Goal: Communication & Community: Answer question/provide support

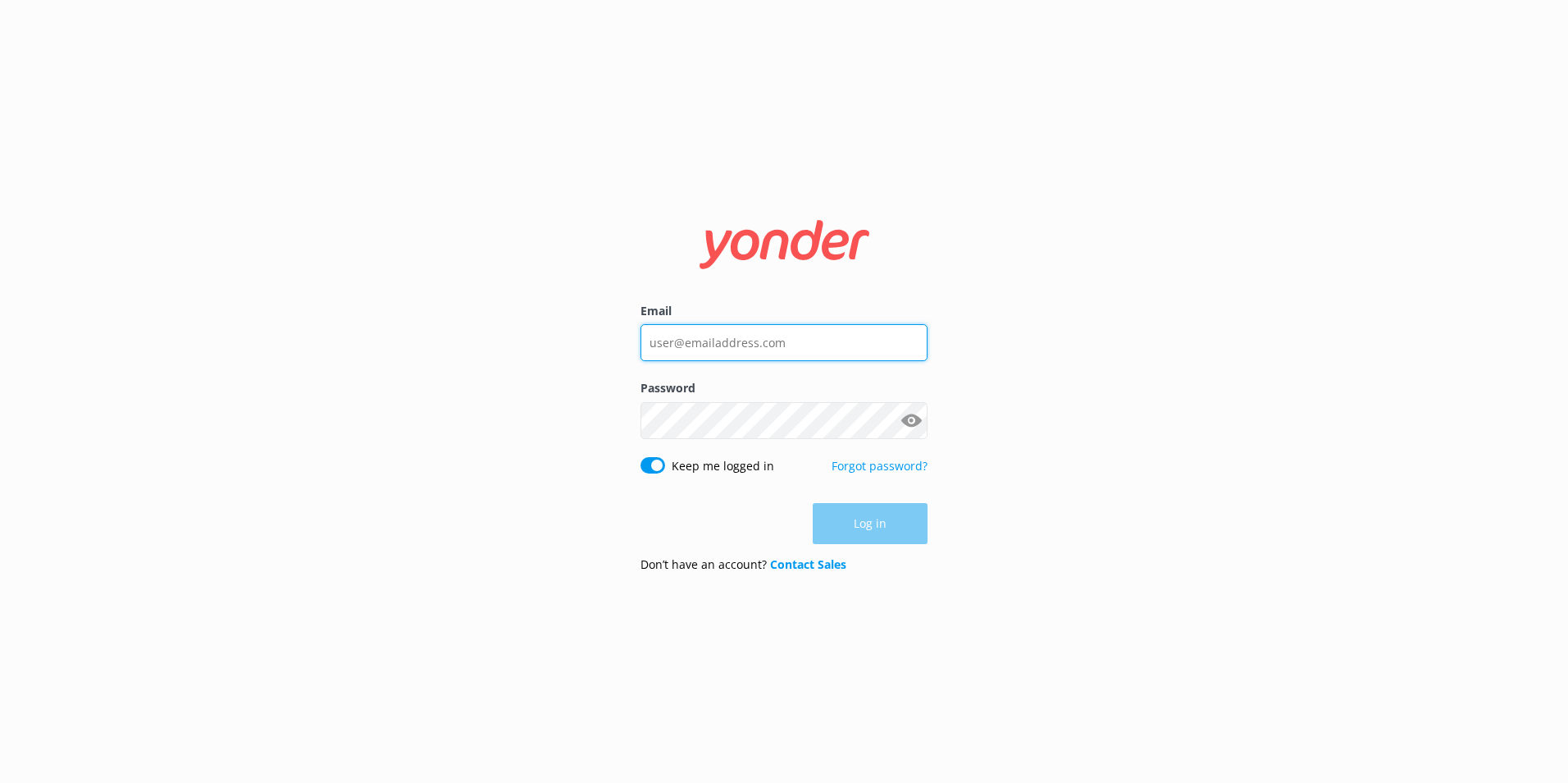
type input "[EMAIL_ADDRESS][DOMAIN_NAME]"
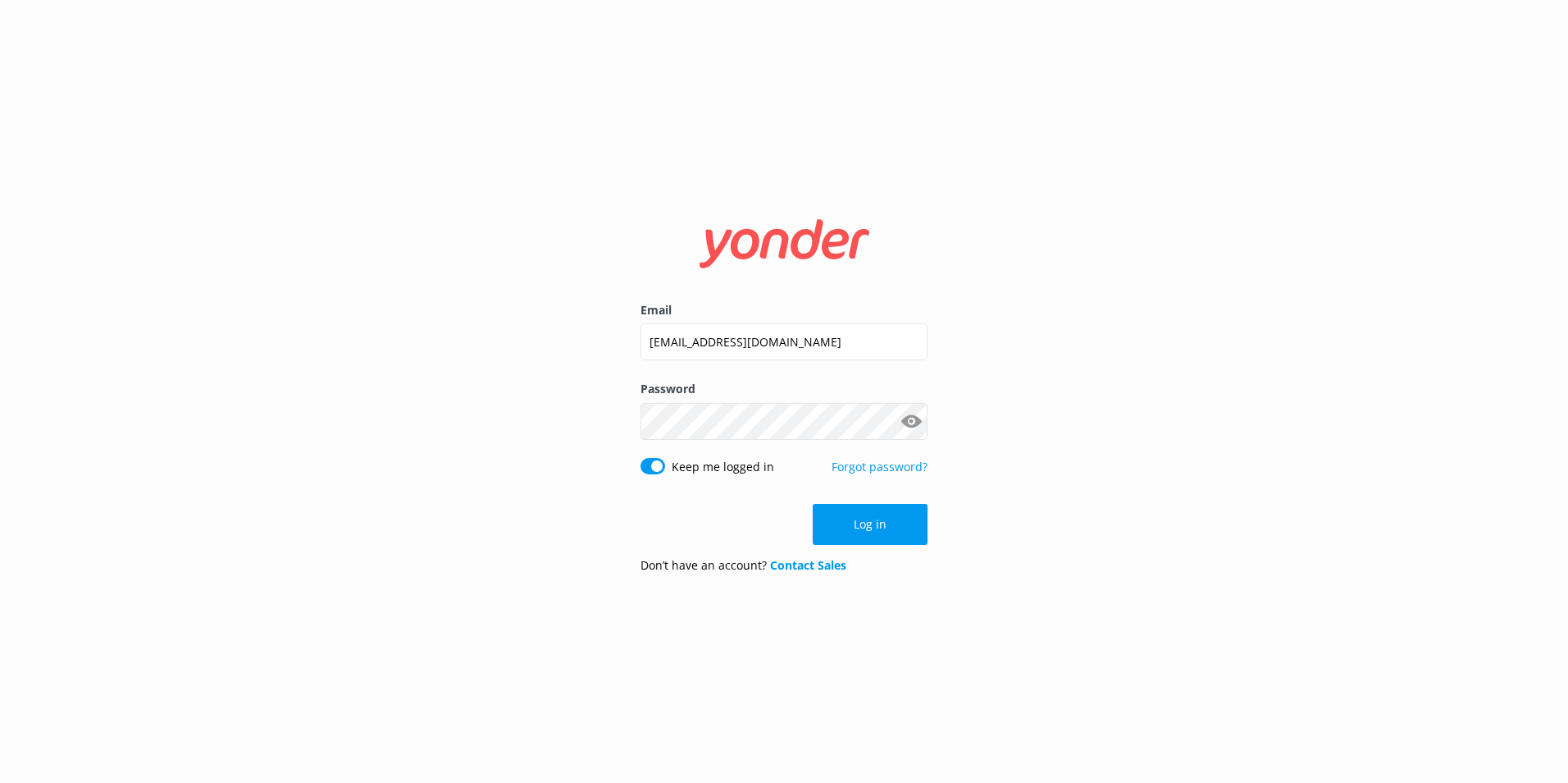
click at [910, 413] on button "Show password" at bounding box center [911, 420] width 33 height 33
click at [898, 519] on button "Log in" at bounding box center [870, 524] width 115 height 41
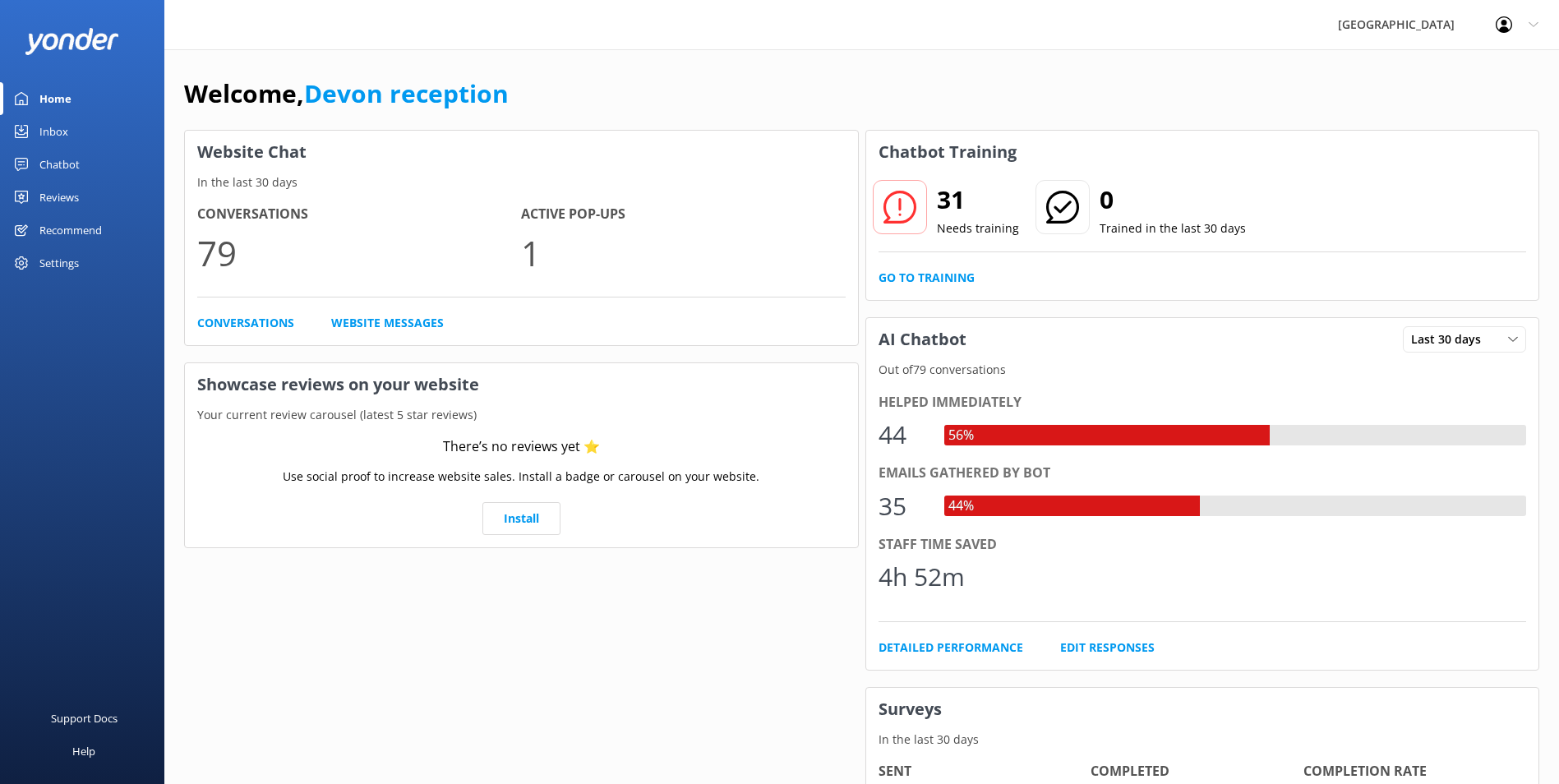
click at [60, 130] on div "Inbox" at bounding box center [54, 132] width 29 height 33
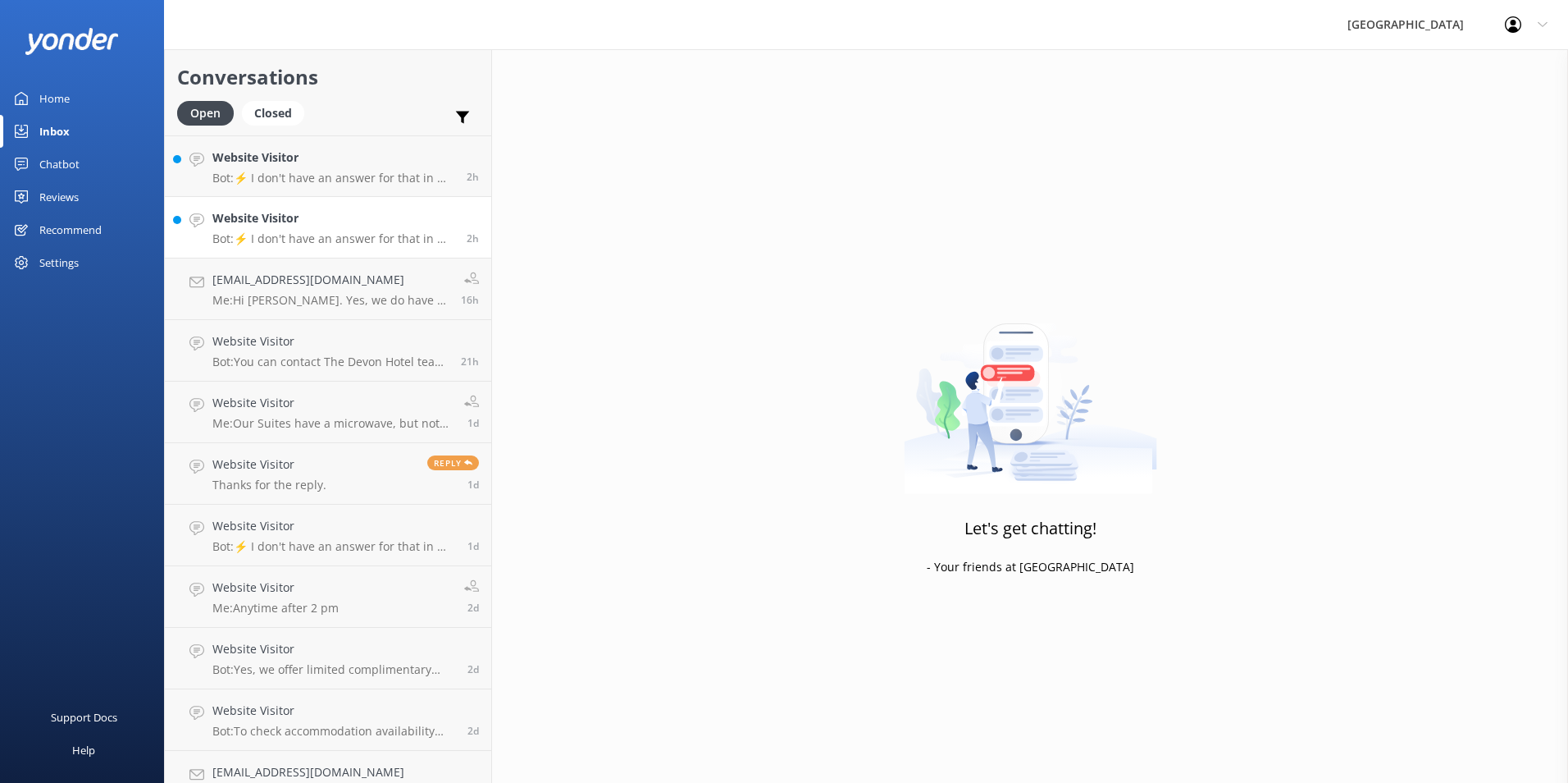
click at [332, 229] on div "Website Visitor Bot: ⚡ I don't have an answer for that in my knowledge base. Pl…" at bounding box center [332, 227] width 242 height 36
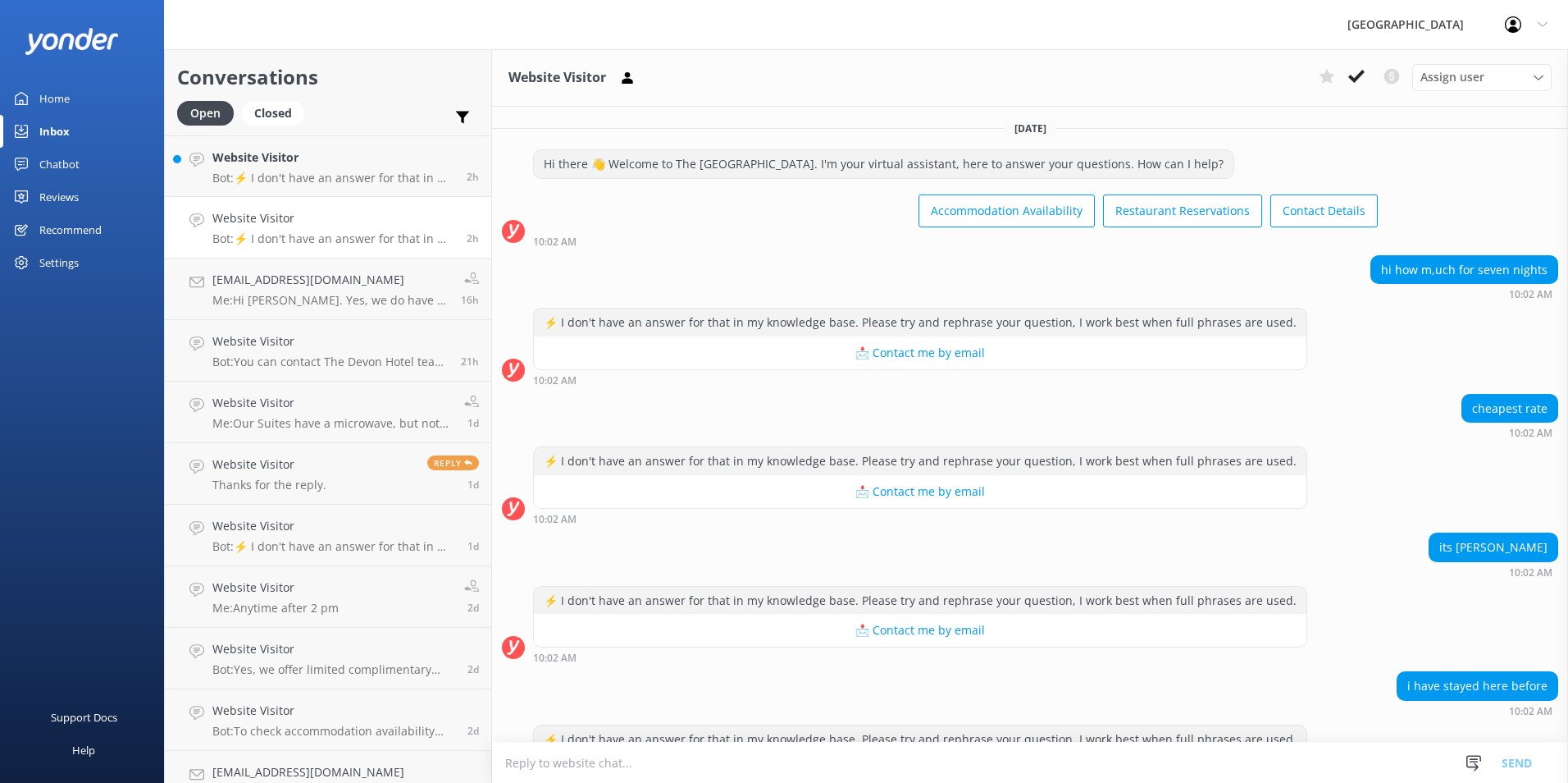
scroll to position [68, 0]
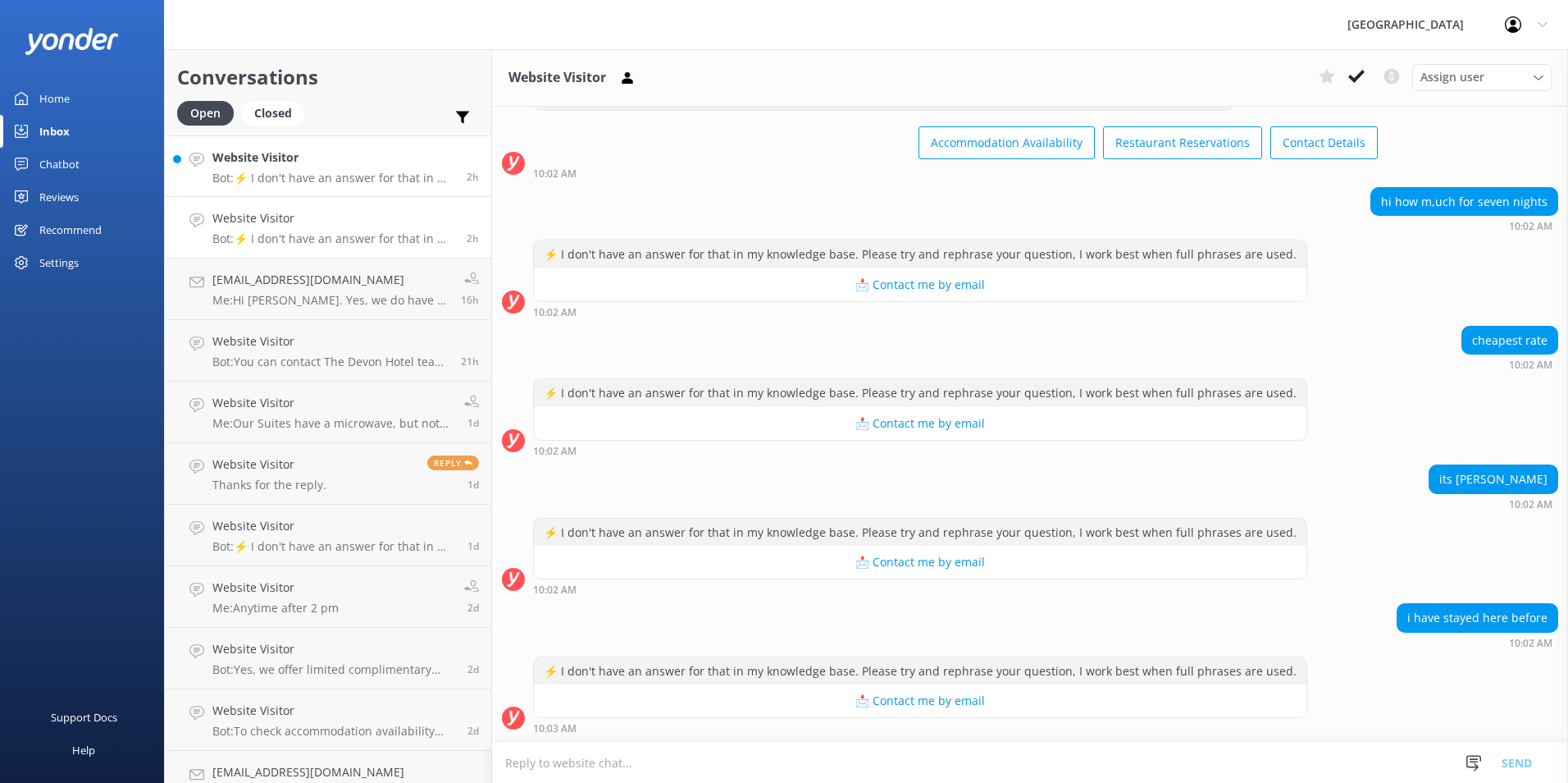
click at [337, 173] on p "Bot: ⚡ I don't have an answer for that in my knowledge base. Please try and rep…" at bounding box center [332, 178] width 242 height 14
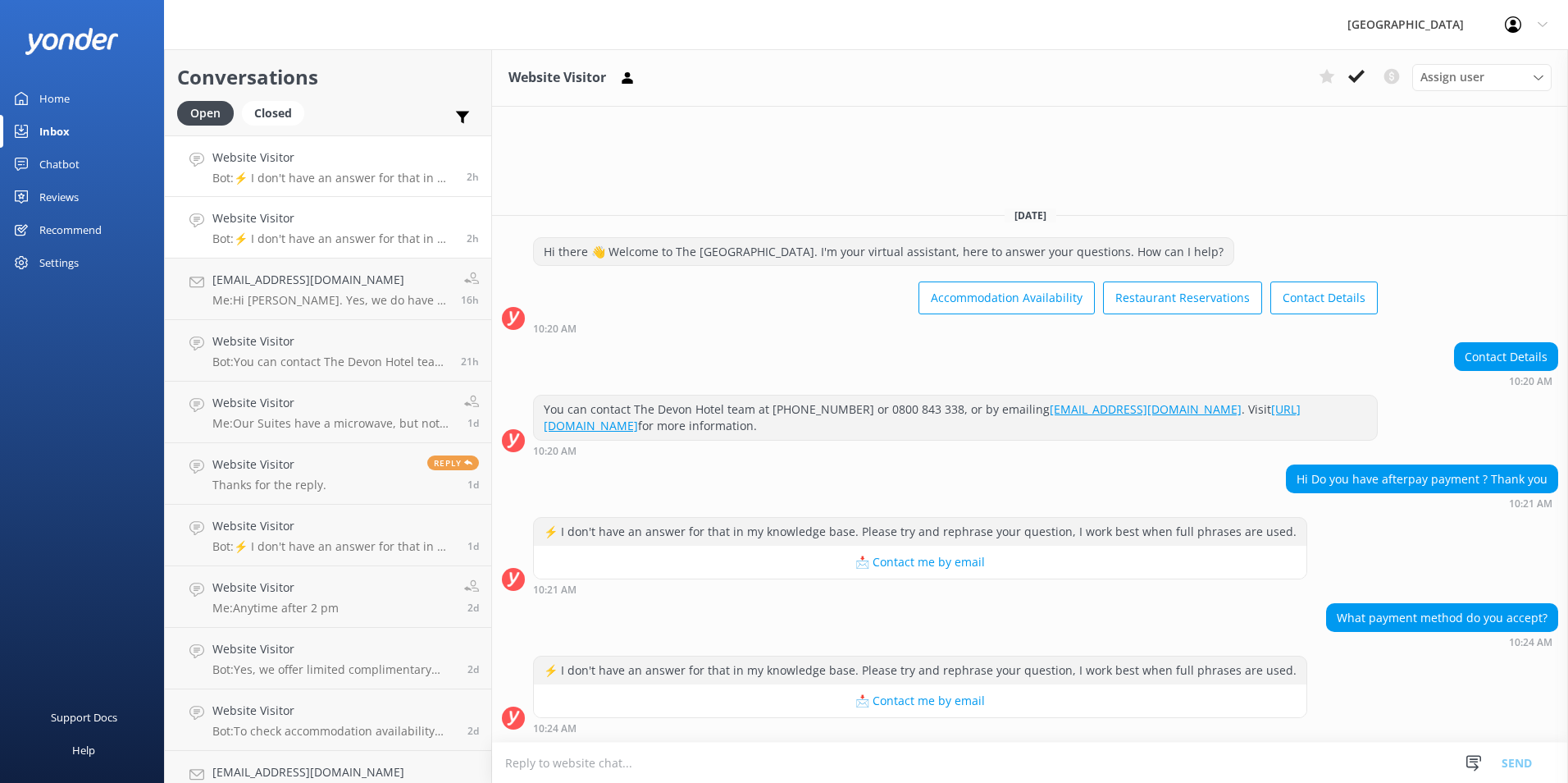
click at [317, 249] on link "Website Visitor Bot: ⚡ I don't have an answer for that in my knowledge base. Pl…" at bounding box center [328, 227] width 326 height 62
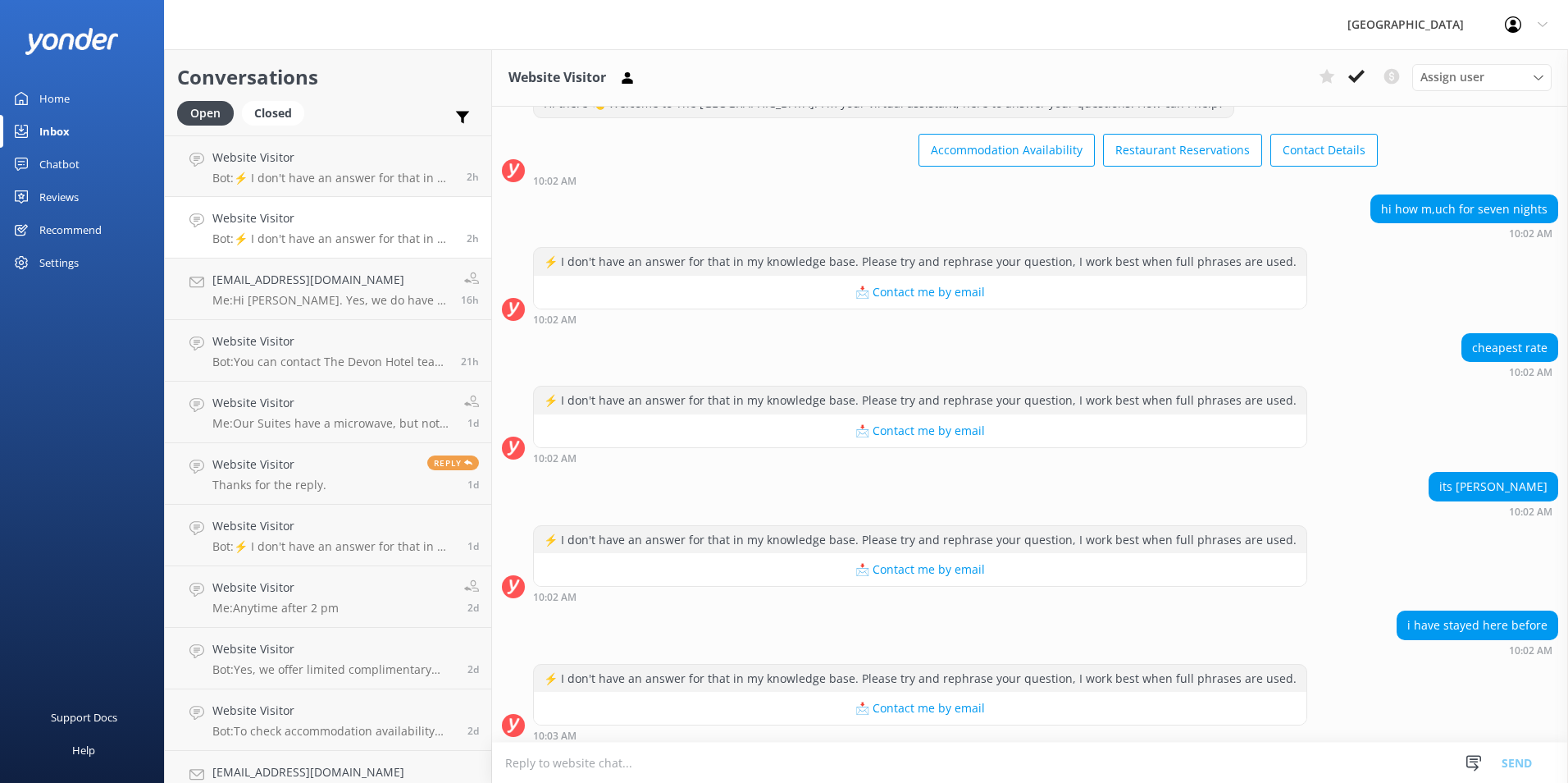
scroll to position [68, 0]
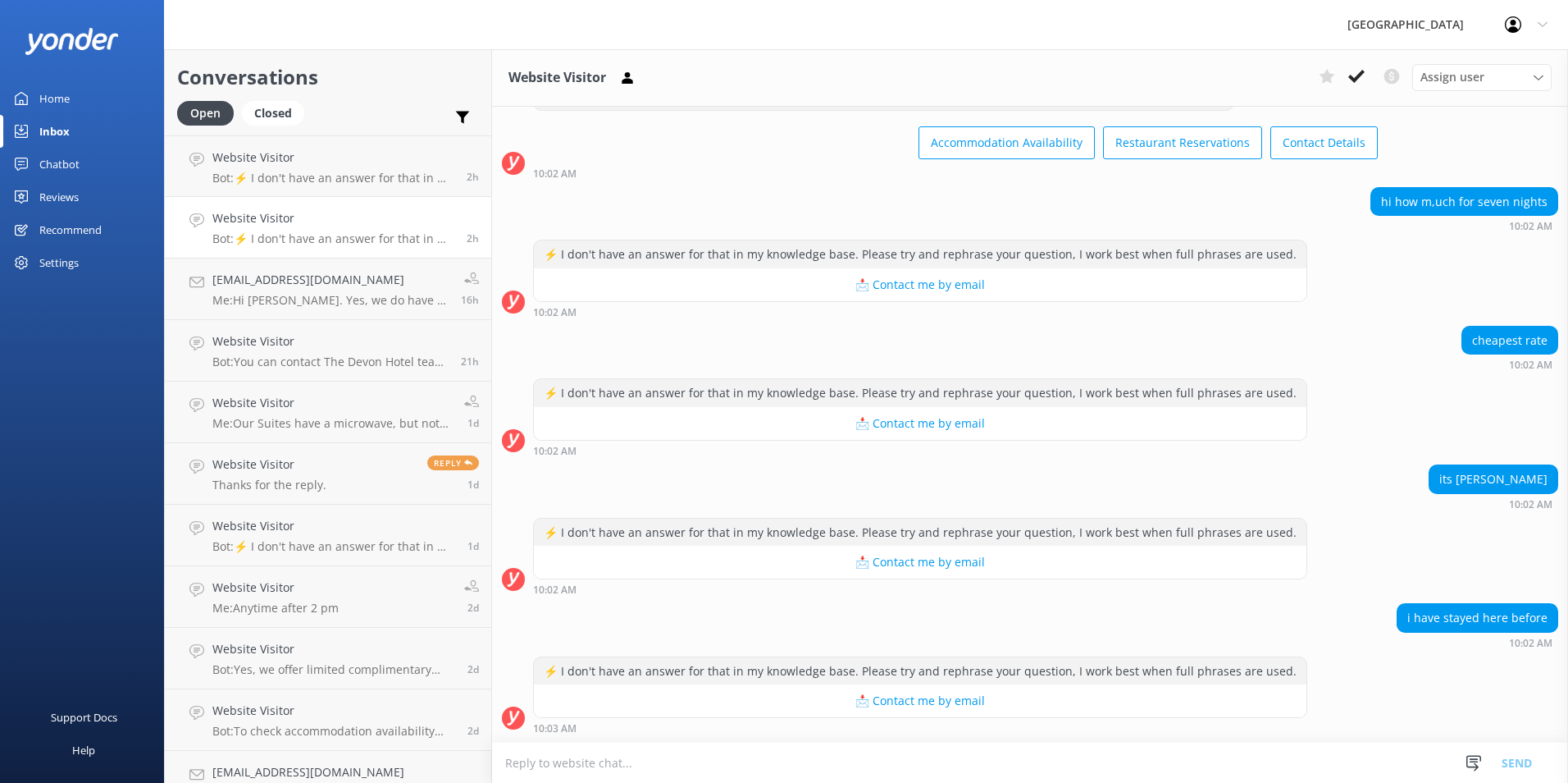
click at [601, 766] on textarea at bounding box center [1030, 762] width 1076 height 40
type textarea "H"
type textarea "h"
type textarea "H"
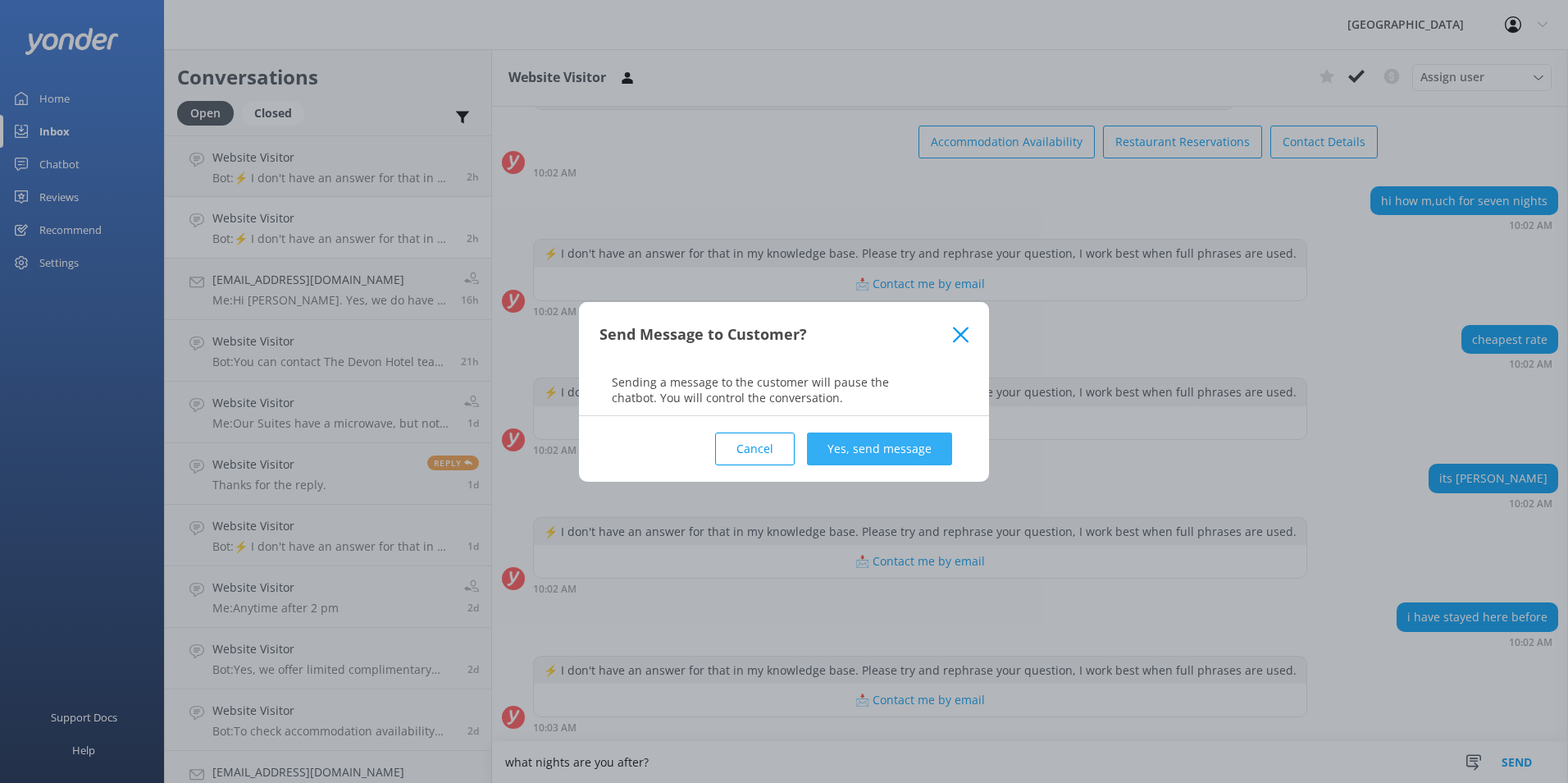
type textarea "what nights are you after?"
click at [905, 446] on button "Yes, send message" at bounding box center [880, 449] width 145 height 33
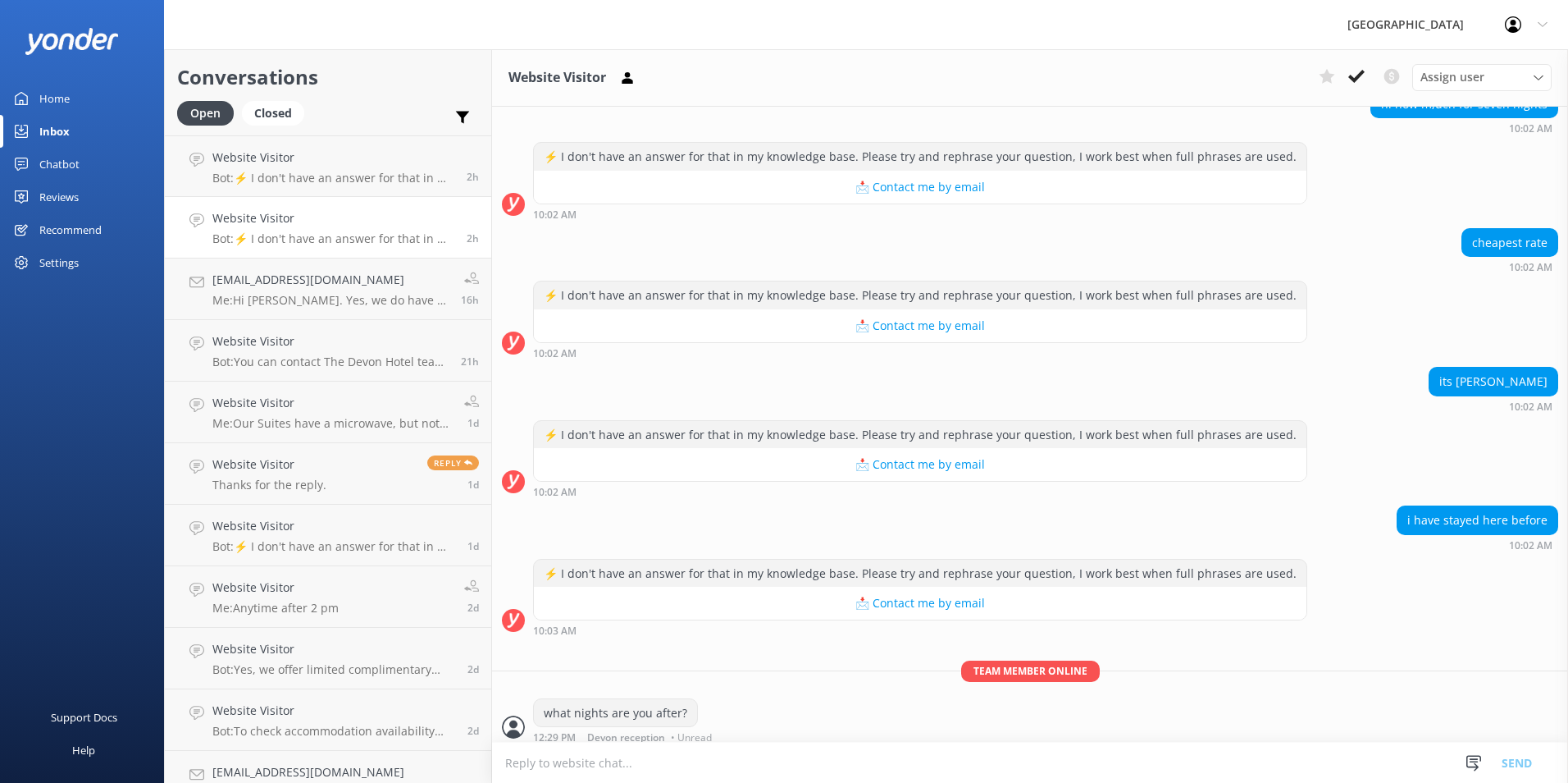
scroll to position [175, 0]
